Goal: Browse casually: Explore the website without a specific task or goal

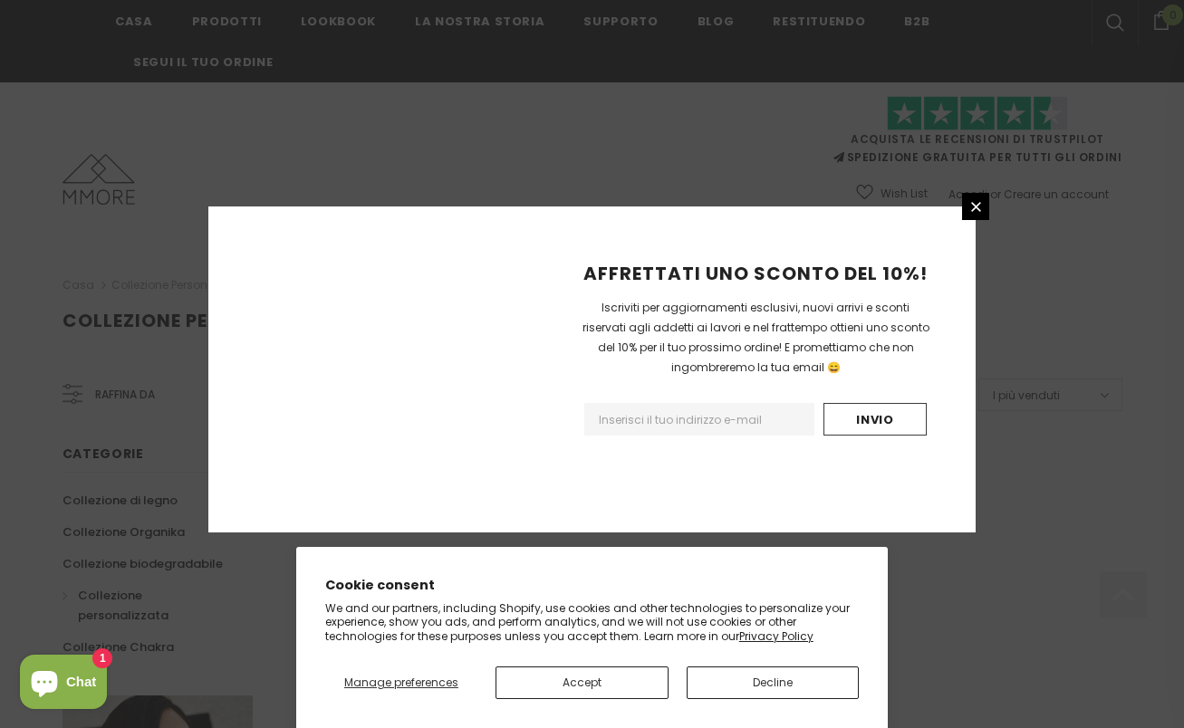
scroll to position [1166, 0]
